Goal: Find specific page/section: Locate a particular part of the current website

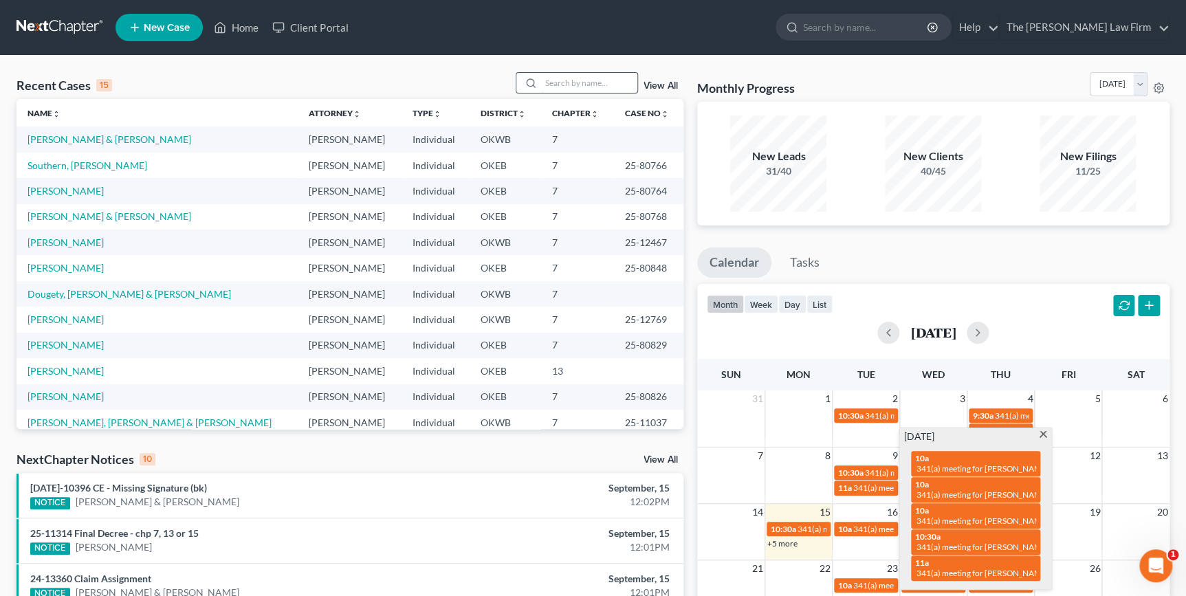
click at [582, 85] on input "search" at bounding box center [589, 83] width 96 height 20
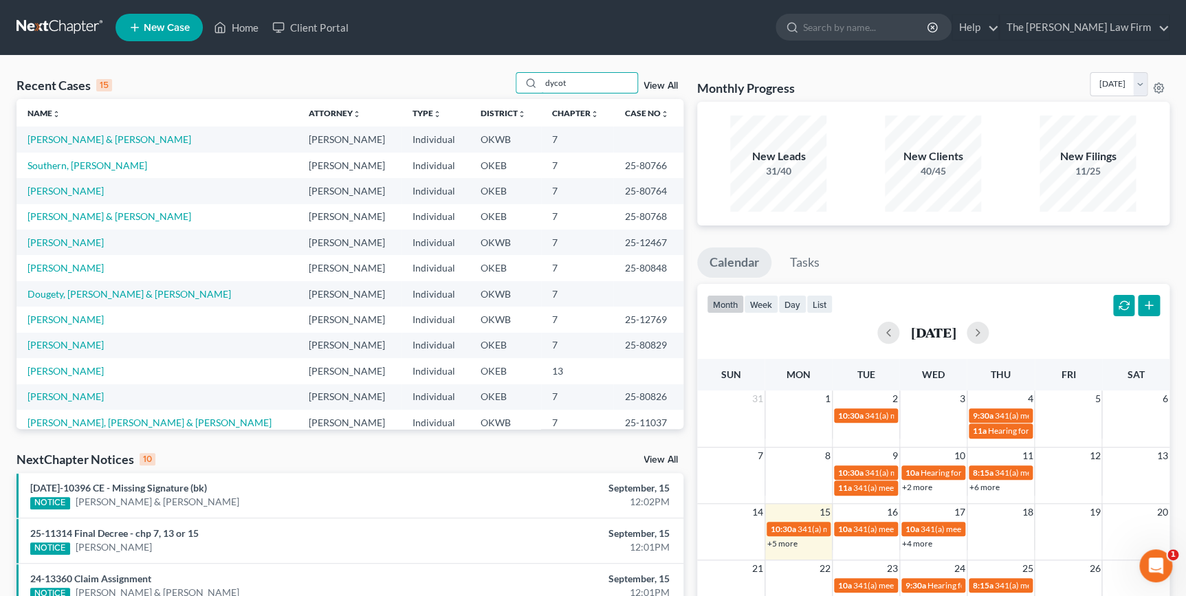
type input "dycota"
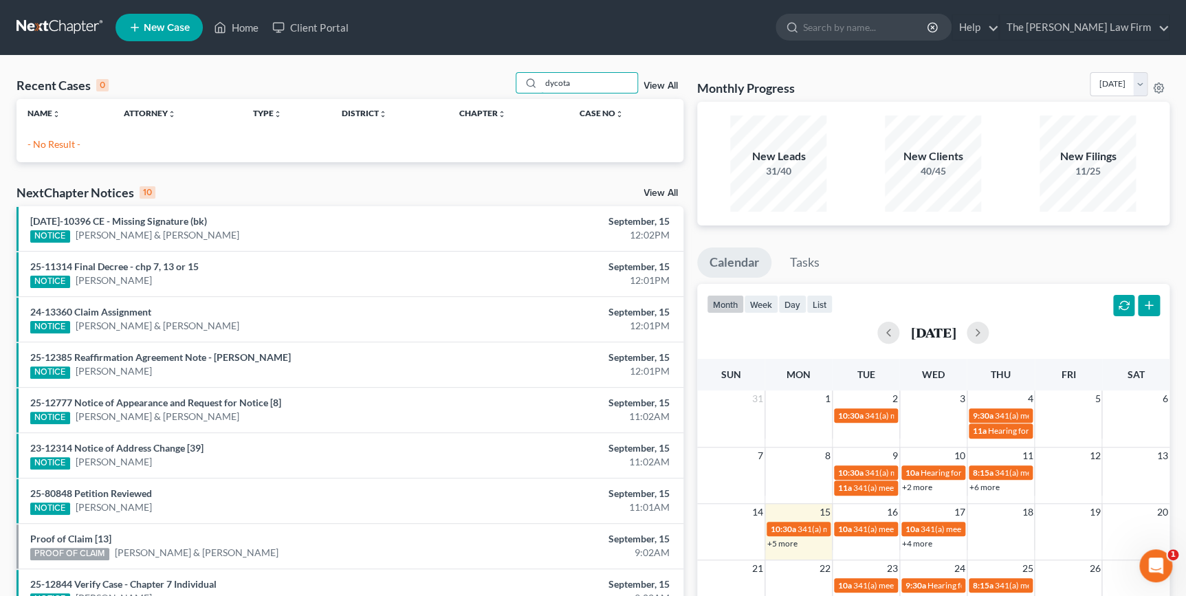
click at [468, 82] on div "Recent Cases 0 dycota View All" at bounding box center [350, 85] width 667 height 27
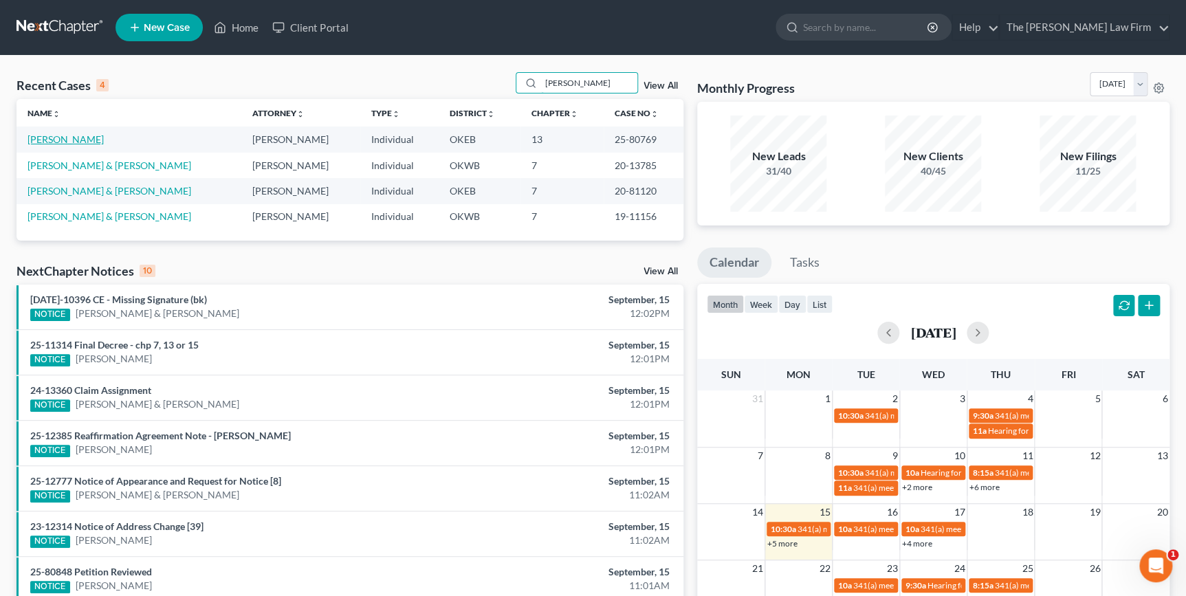
type input "[PERSON_NAME]"
click at [76, 139] on link "[PERSON_NAME]" at bounding box center [66, 139] width 76 height 12
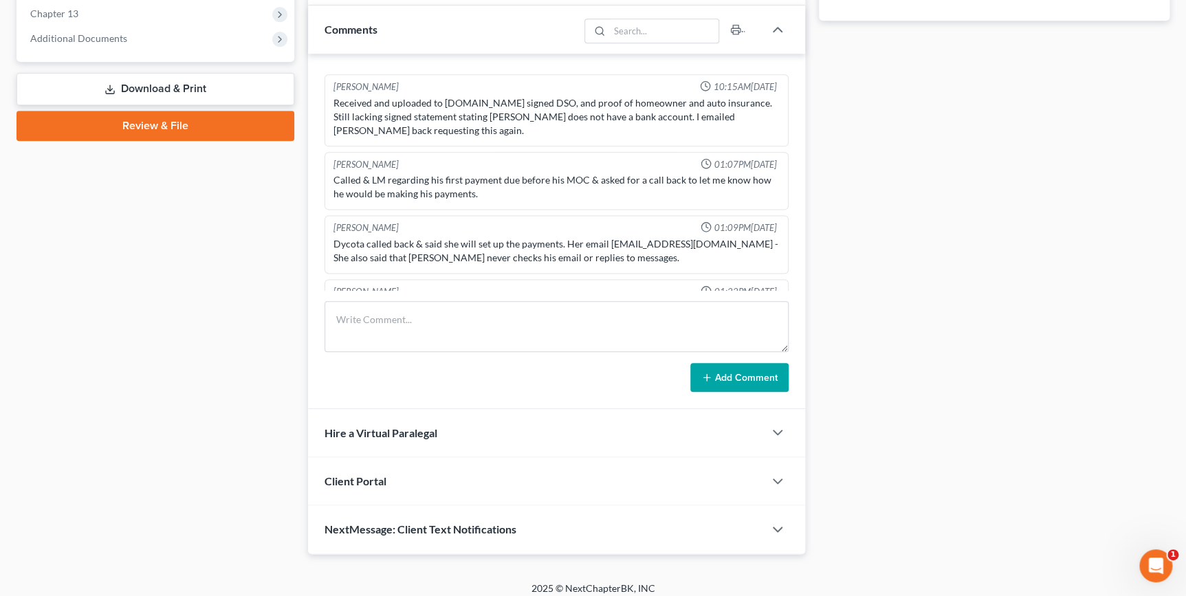
scroll to position [827, 0]
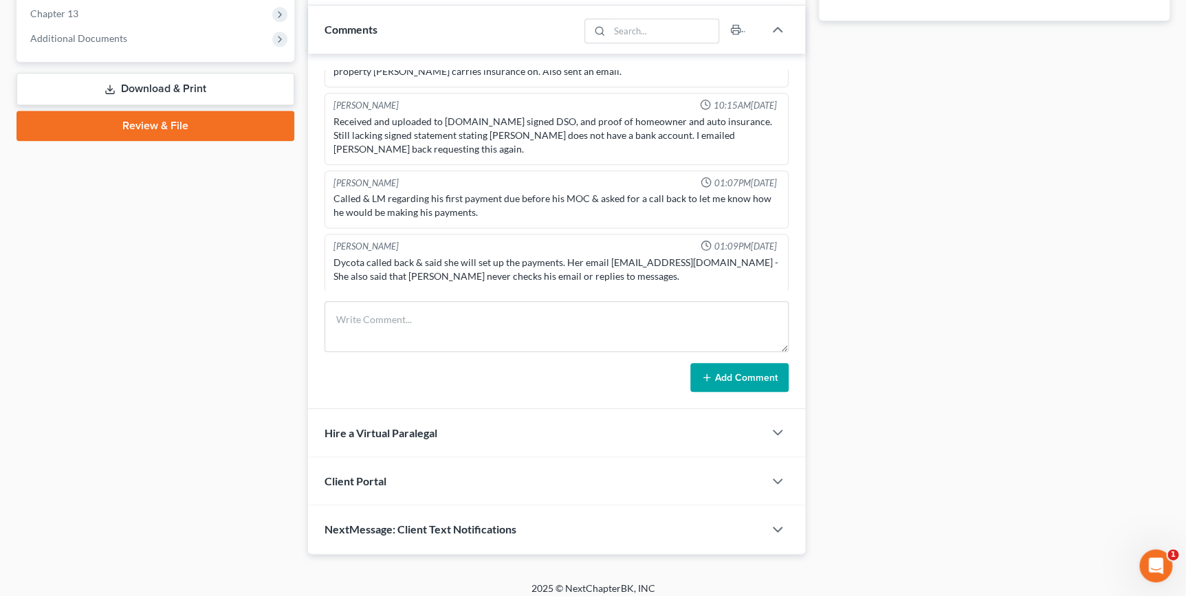
click at [807, 198] on div "Updates & News × [US_STATE] [GEOGRAPHIC_DATA] Notes Take a look at NextChapter'…" at bounding box center [556, 62] width 510 height 985
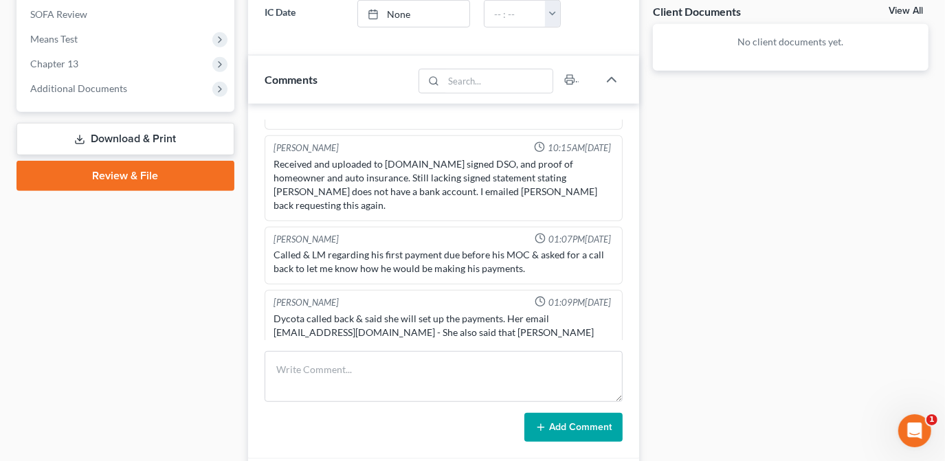
scroll to position [941, 0]
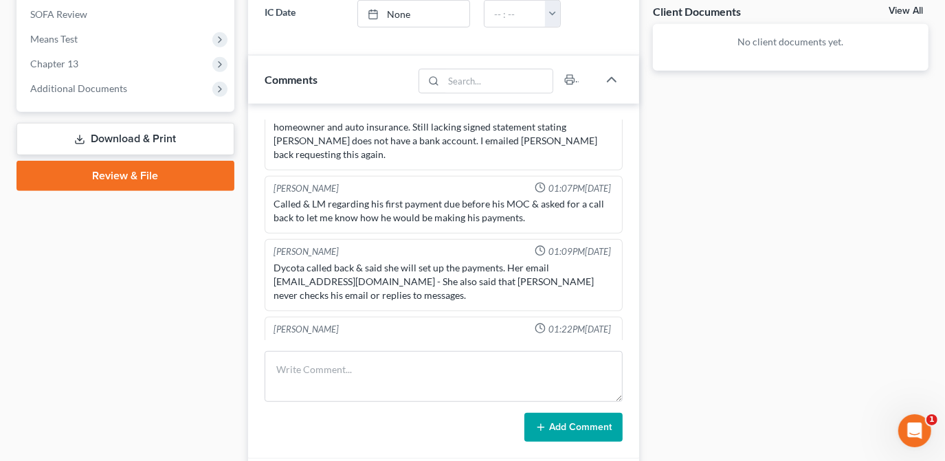
click at [750, 245] on div "Docs Tasks Events Fees Timer 100% Completed Nothing here yet! Signed Contract D…" at bounding box center [790, 112] width 289 height 985
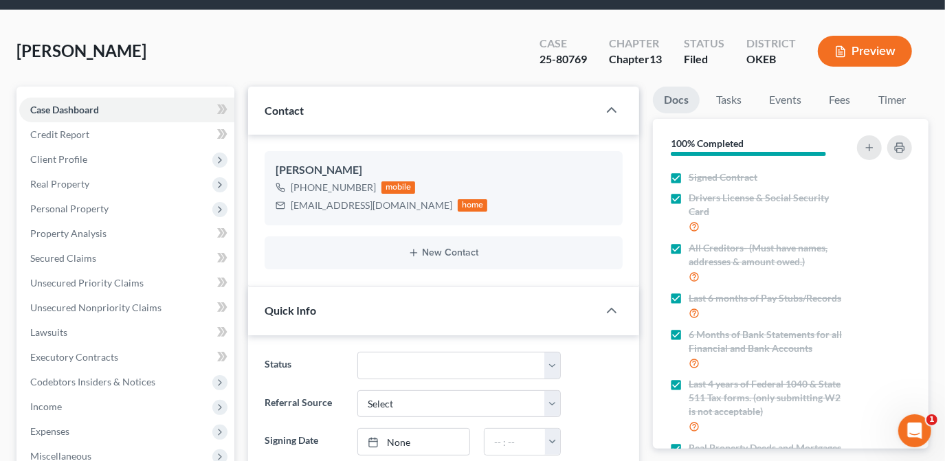
scroll to position [0, 0]
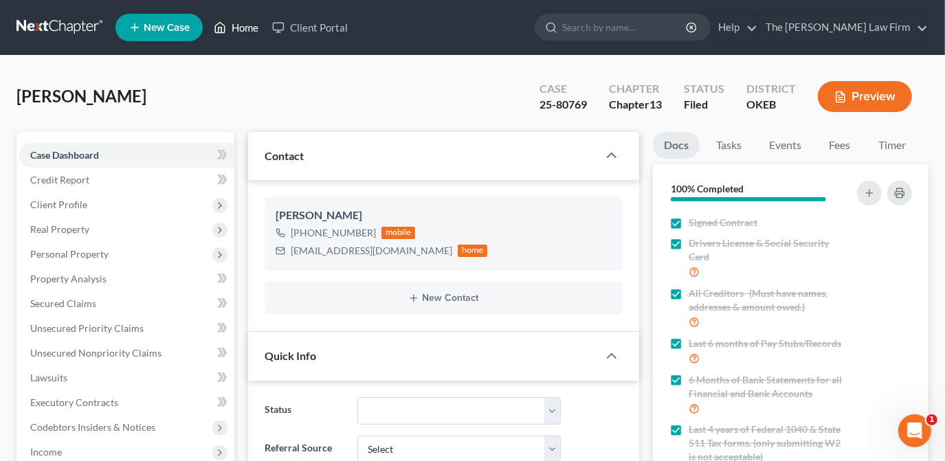
click at [250, 22] on link "Home" at bounding box center [236, 27] width 58 height 25
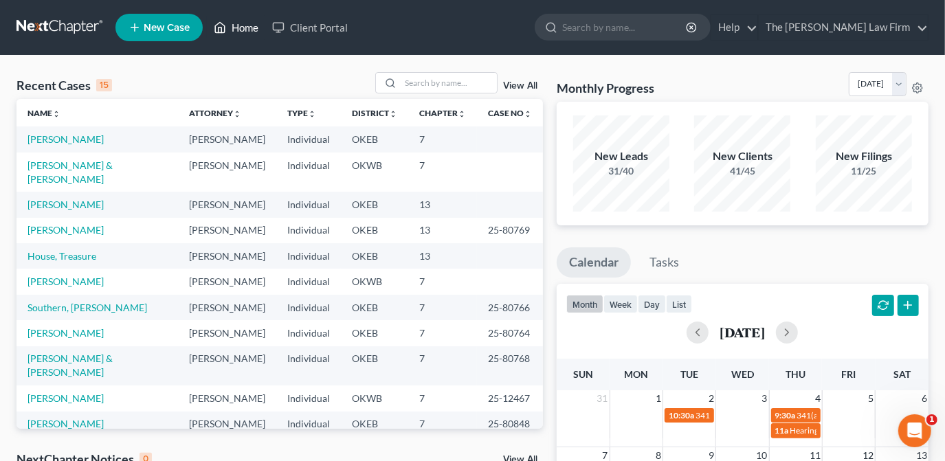
scroll to position [257, 0]
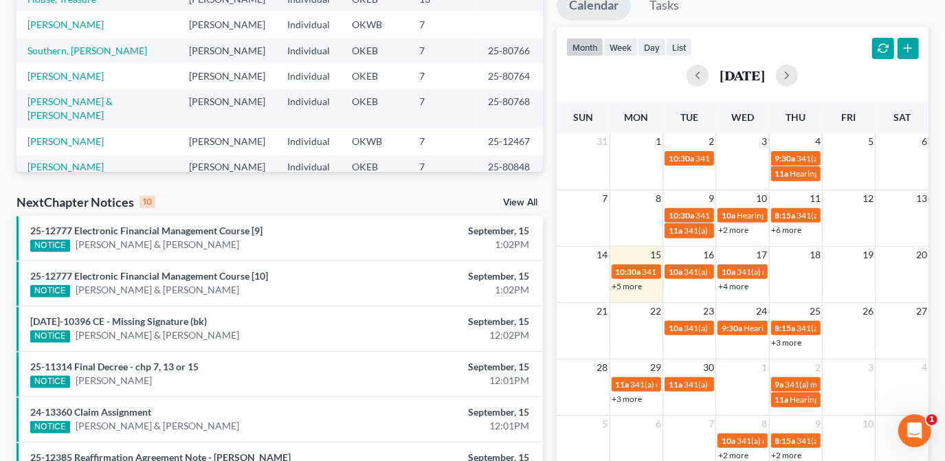
click at [617, 284] on link "+5 more" at bounding box center [628, 286] width 30 height 10
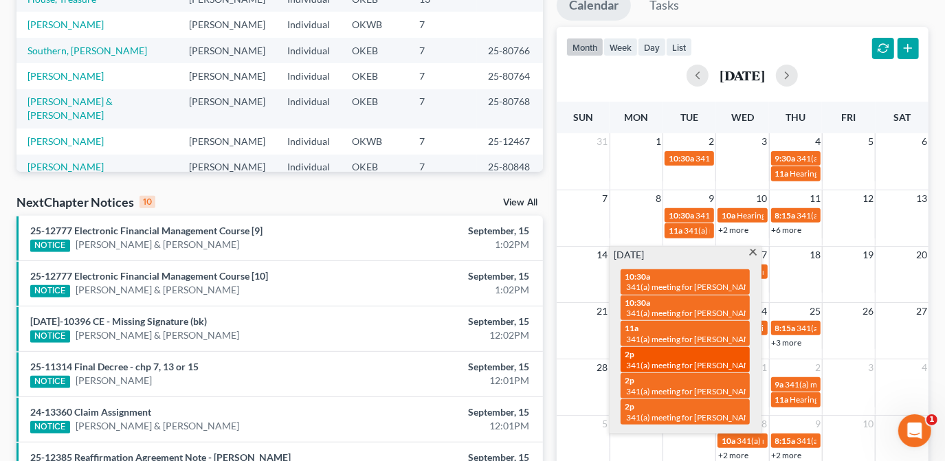
click at [712, 360] on span "341(a) meeting for [PERSON_NAME] & [PERSON_NAME]" at bounding box center [729, 365] width 206 height 10
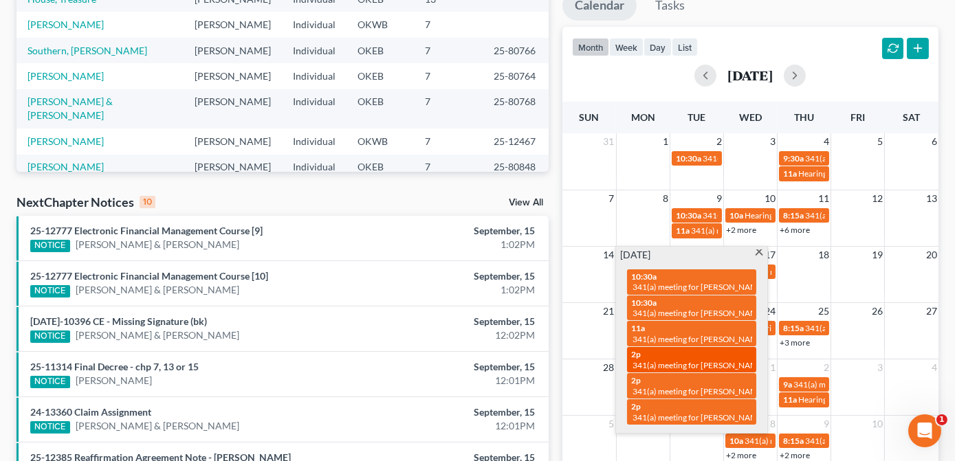
select select "Days"
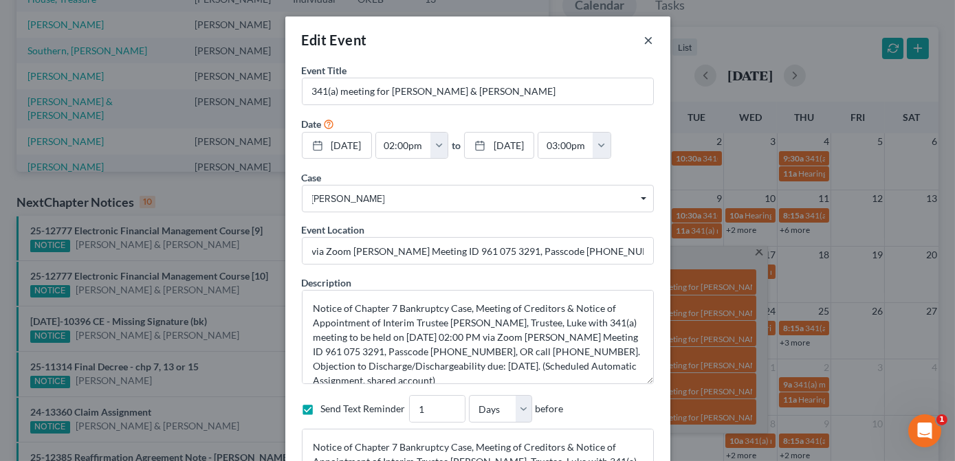
click at [644, 42] on button "×" at bounding box center [649, 40] width 10 height 17
